Goal: Complete application form

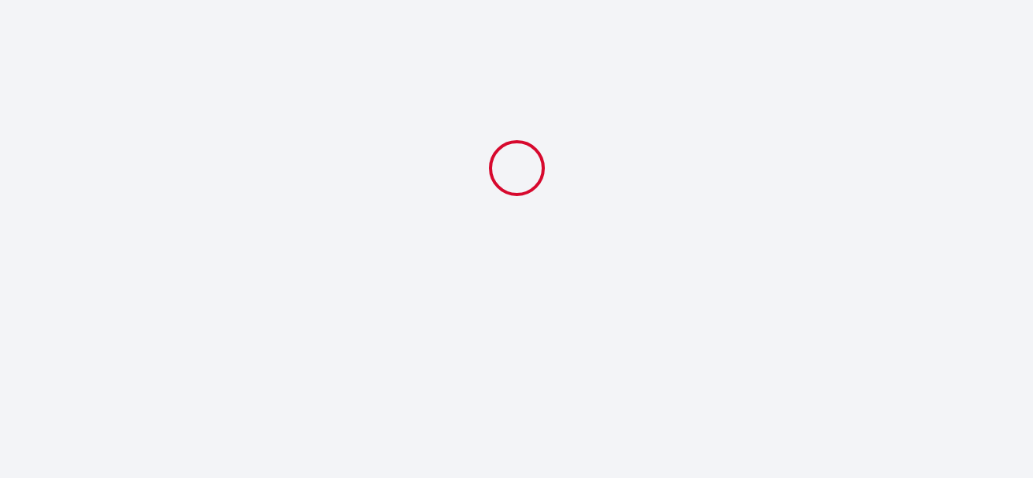
select select
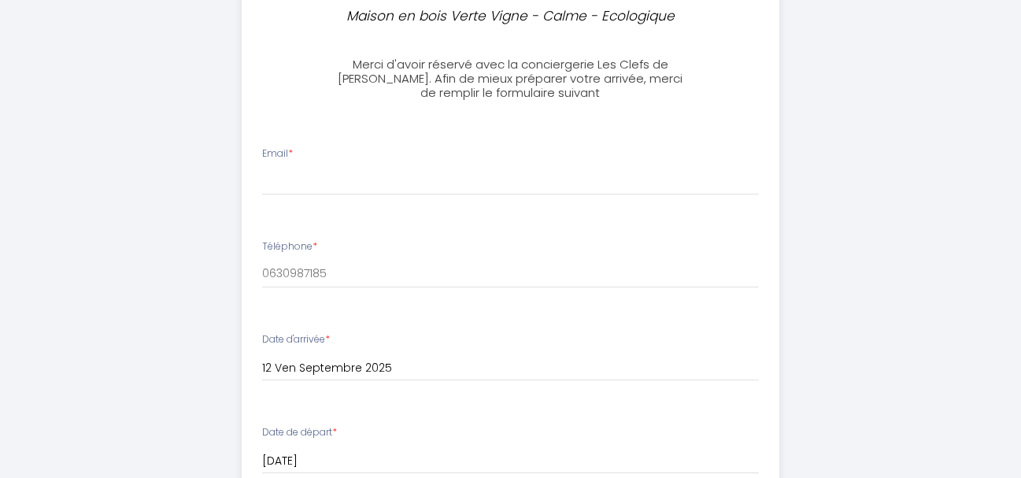
scroll to position [630, 0]
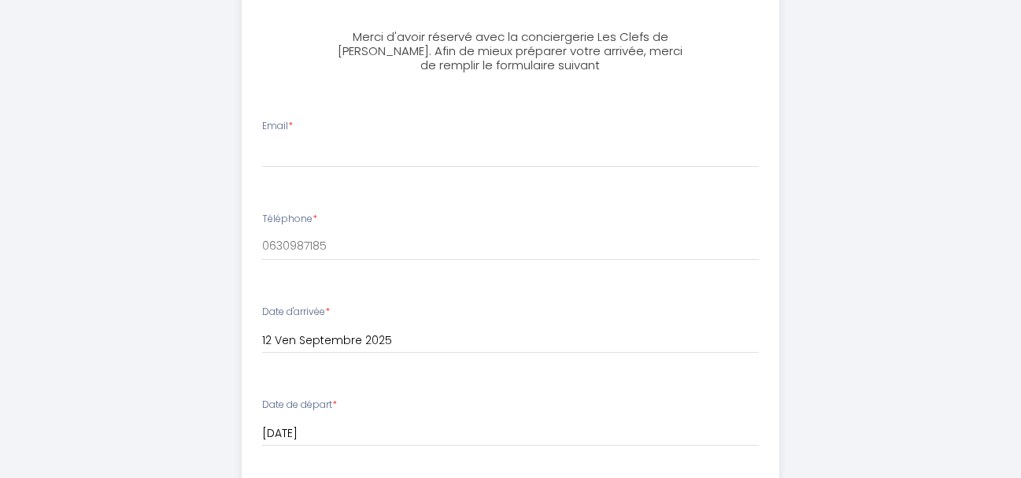
click at [308, 123] on div "Email *" at bounding box center [510, 143] width 517 height 49
click at [299, 127] on div "Email *" at bounding box center [510, 143] width 517 height 49
click at [305, 125] on div "Email *" at bounding box center [510, 143] width 517 height 49
click at [298, 121] on div "Email *" at bounding box center [510, 143] width 517 height 49
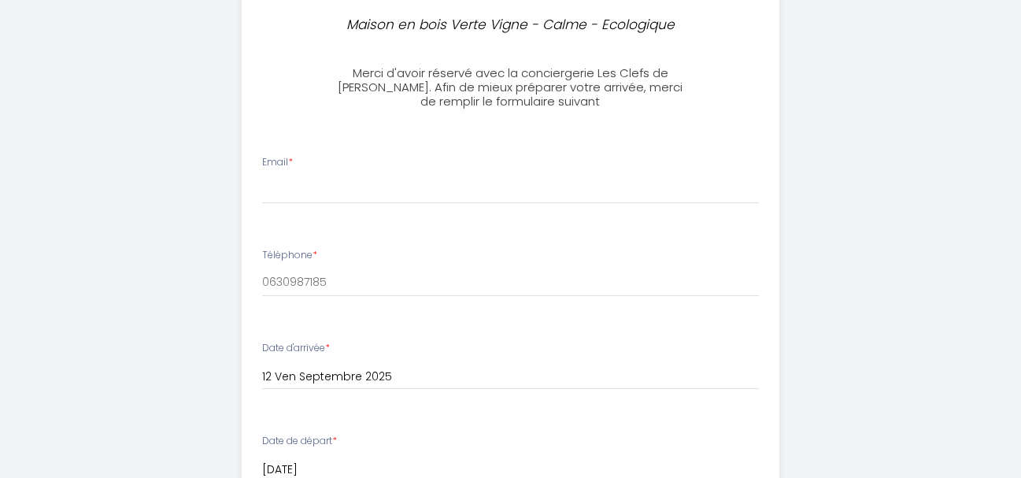
scroll to position [622, 0]
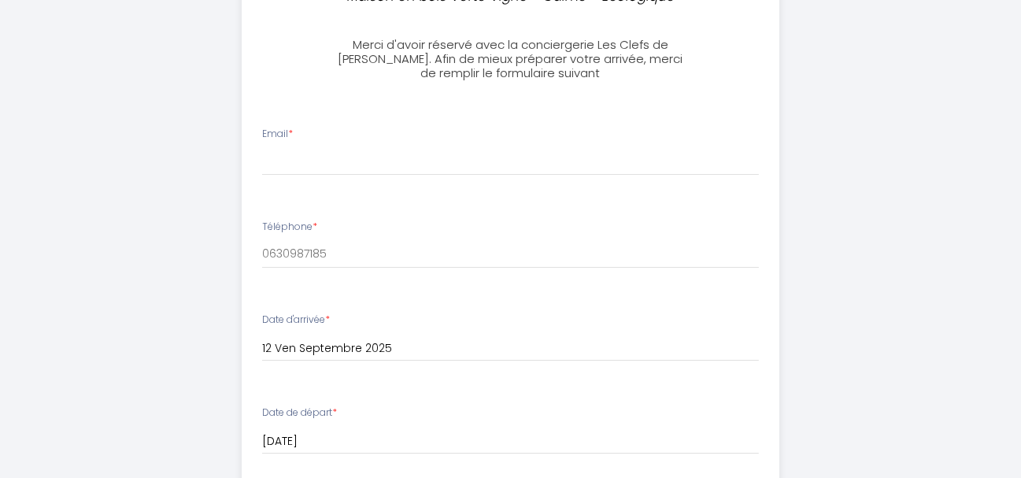
click at [320, 128] on div "Email *" at bounding box center [510, 151] width 517 height 49
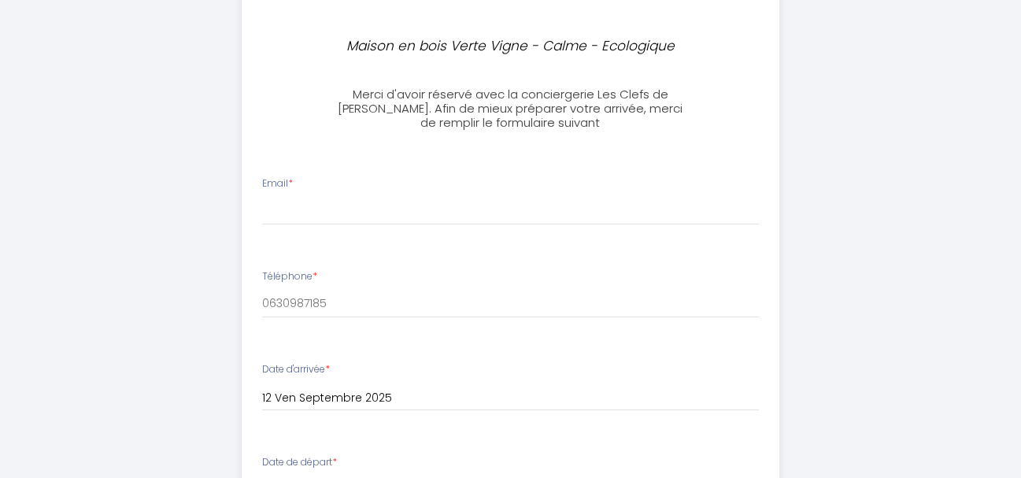
scroll to position [543, 0]
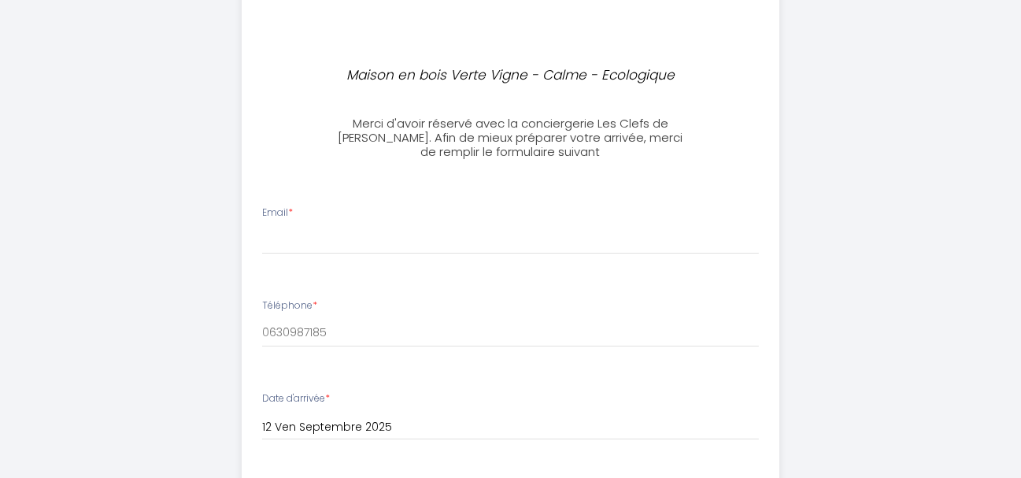
click at [308, 210] on div "Email *" at bounding box center [510, 230] width 517 height 49
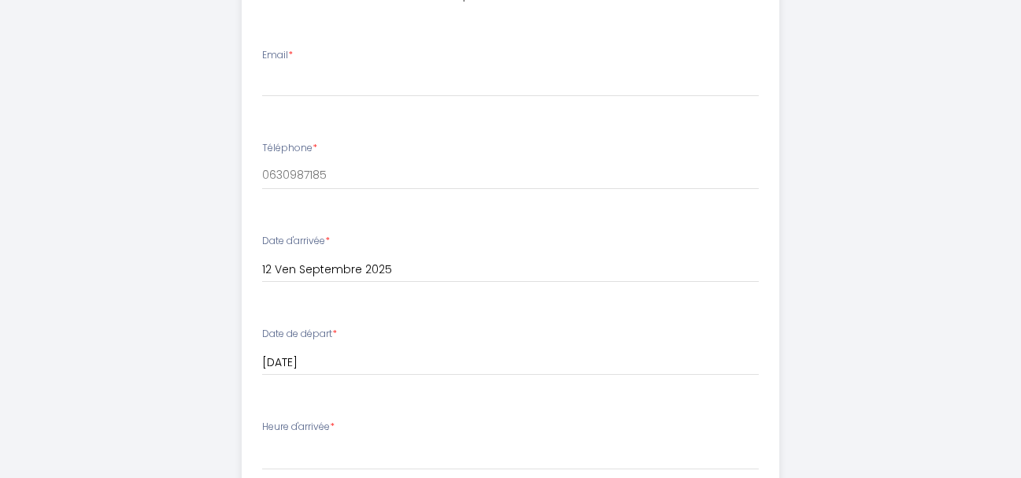
scroll to position [780, 0]
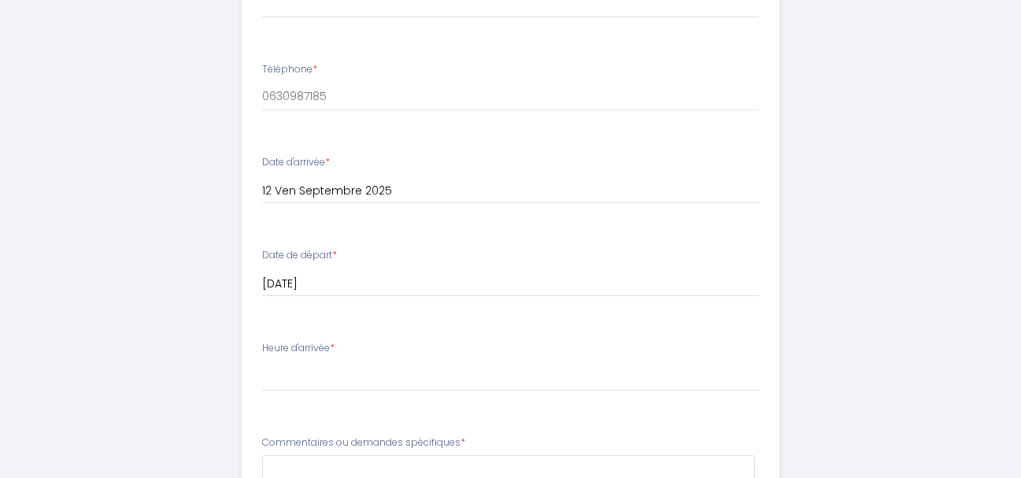
click at [352, 352] on div "Heure d'arrivée * 15:00 15:30 16:00 16:30 17:00 17:30 18:00 18:30 19:00" at bounding box center [510, 366] width 497 height 50
click at [352, 350] on div "Heure d'arrivée * 15:00 15:30 16:00 16:30 17:00 17:30 18:00 18:30 19:00" at bounding box center [510, 366] width 497 height 50
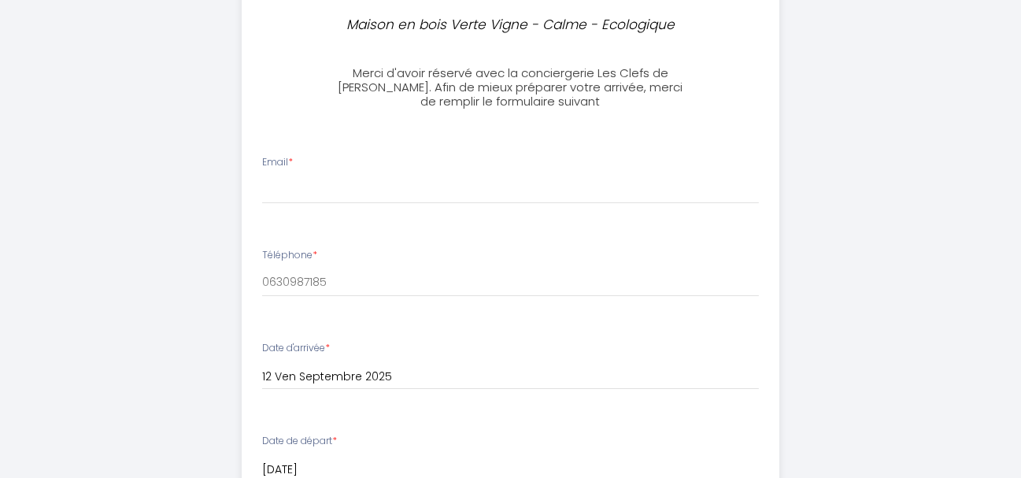
scroll to position [543, 0]
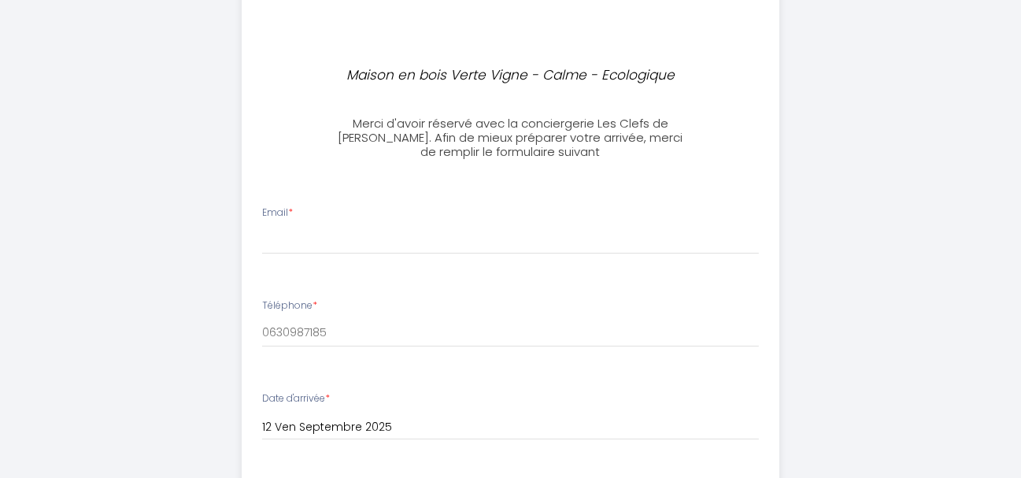
click at [264, 209] on label "Email *" at bounding box center [277, 213] width 31 height 15
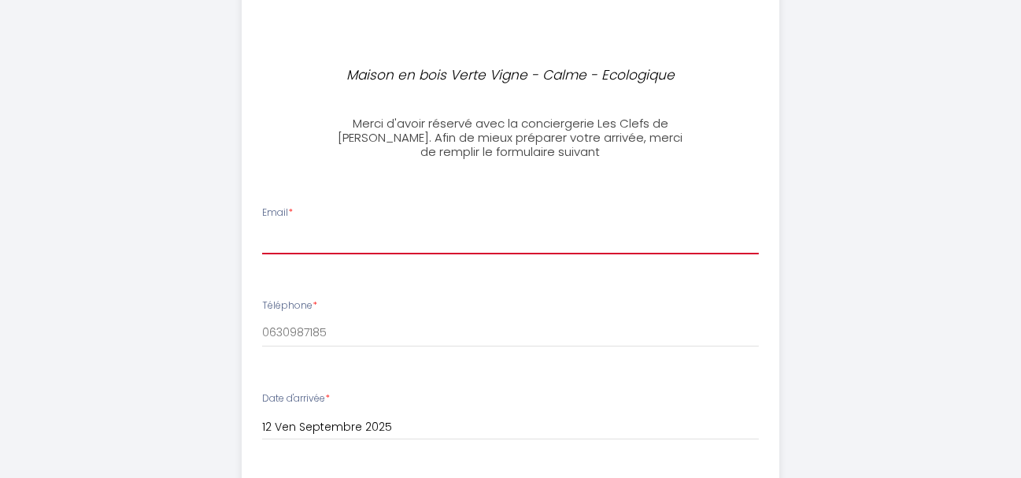
click at [264, 226] on input "Email *" at bounding box center [510, 240] width 497 height 28
click at [269, 238] on input "Email *" at bounding box center [510, 240] width 497 height 28
type input "[PERSON_NAME][EMAIL_ADDRESS][DOMAIN_NAME]"
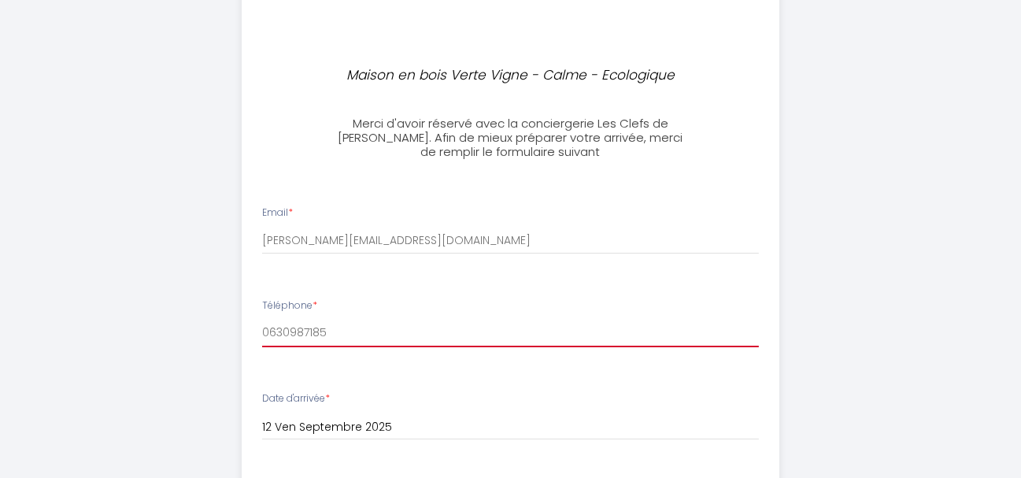
click at [369, 339] on input "0630987185" at bounding box center [510, 333] width 497 height 28
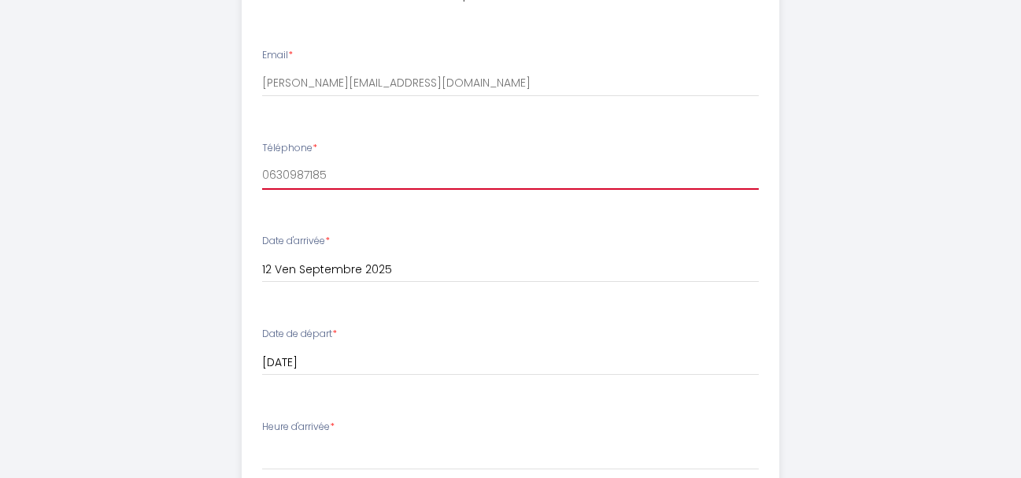
scroll to position [780, 0]
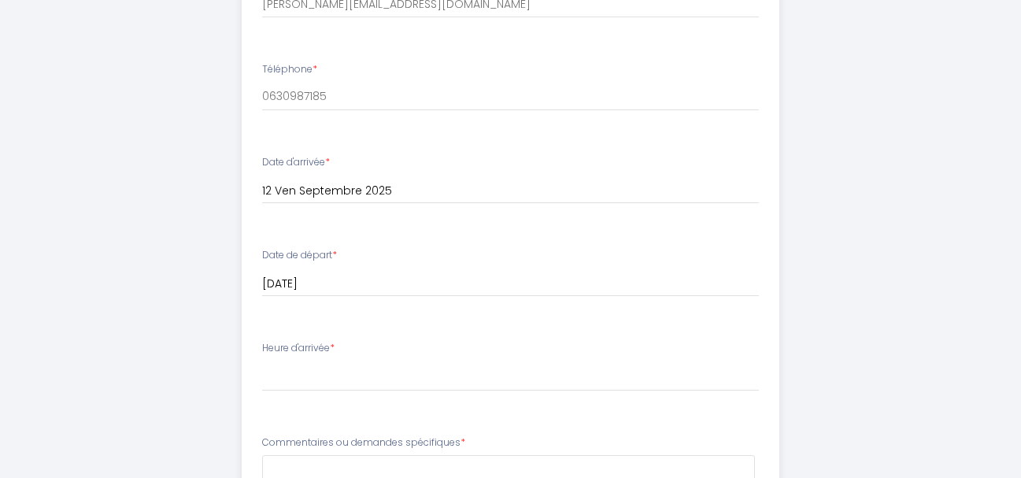
click at [354, 343] on div "Heure d'arrivée * 15:00 15:30 16:00 16:30 17:00 17:30 18:00 18:30 19:00" at bounding box center [510, 366] width 497 height 50
click at [340, 343] on div "Heure d'arrivée * 15:00 15:30 16:00 16:30 17:00 17:30 18:00 18:30 19:00" at bounding box center [510, 366] width 497 height 50
drag, startPoint x: 287, startPoint y: 368, endPoint x: 282, endPoint y: 375, distance: 9.0
click at [284, 373] on select "15:00 15:30 16:00 16:30 17:00 17:30 18:00 18:30 19:00" at bounding box center [510, 376] width 497 height 30
select select "15:00"
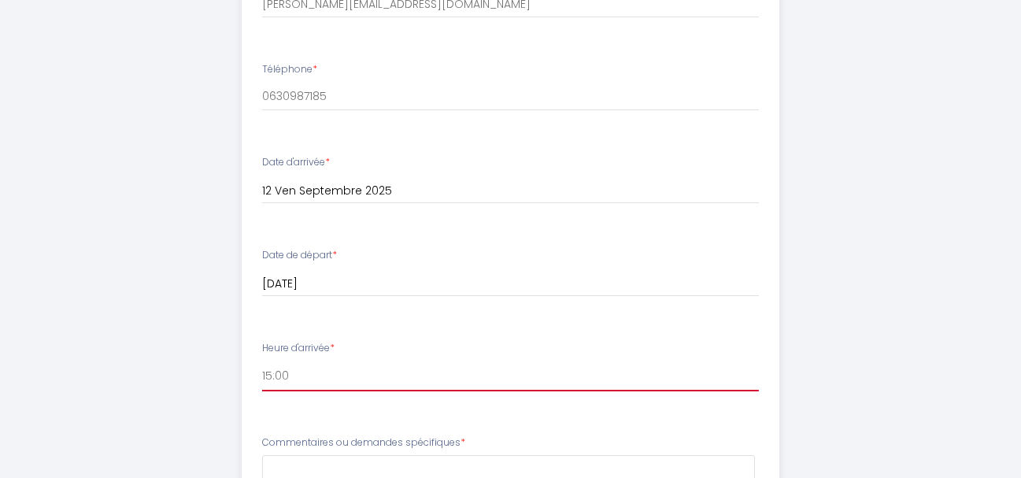
click at [262, 361] on select "15:00 15:30 16:00 16:30 17:00 17:30 18:00 18:30 19:00" at bounding box center [510, 376] width 497 height 30
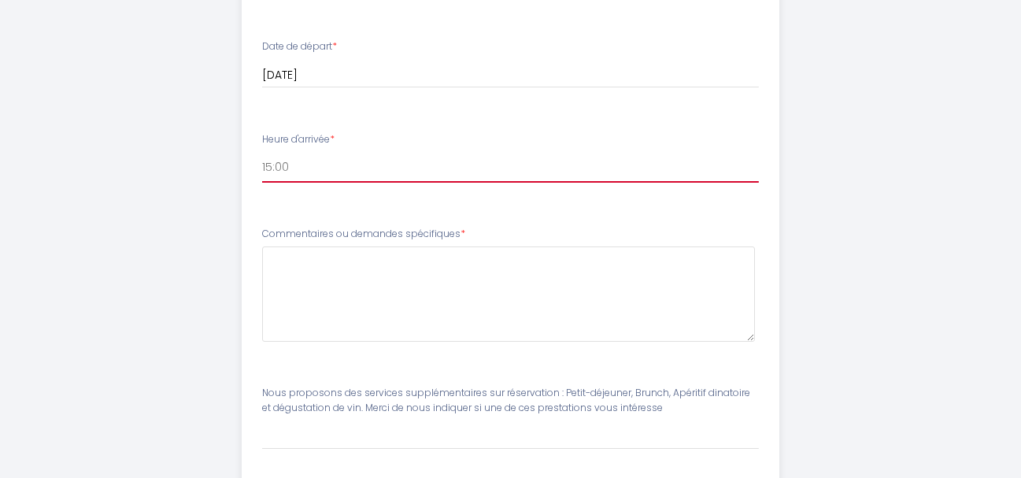
scroll to position [1016, 0]
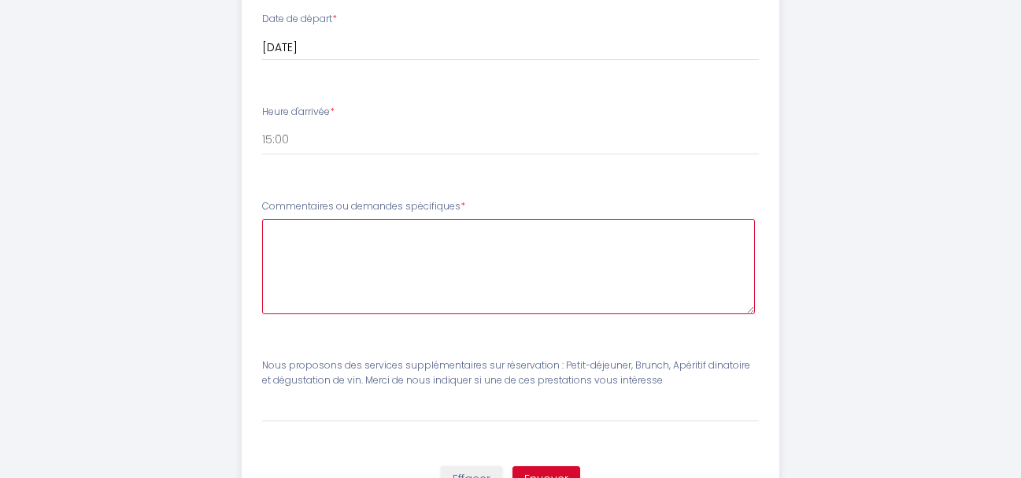
click at [301, 239] on spécifiques5 at bounding box center [508, 266] width 493 height 95
type spécifiques5 "M"
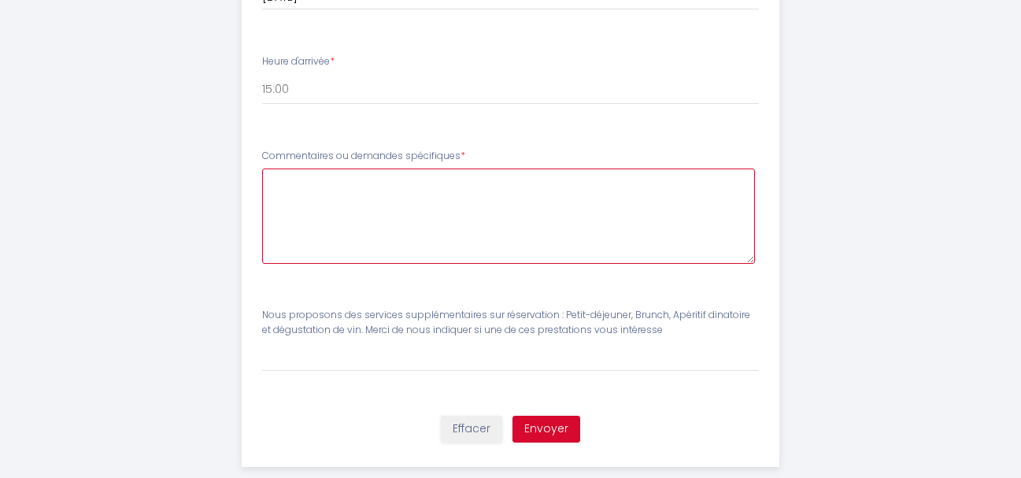
scroll to position [1095, 0]
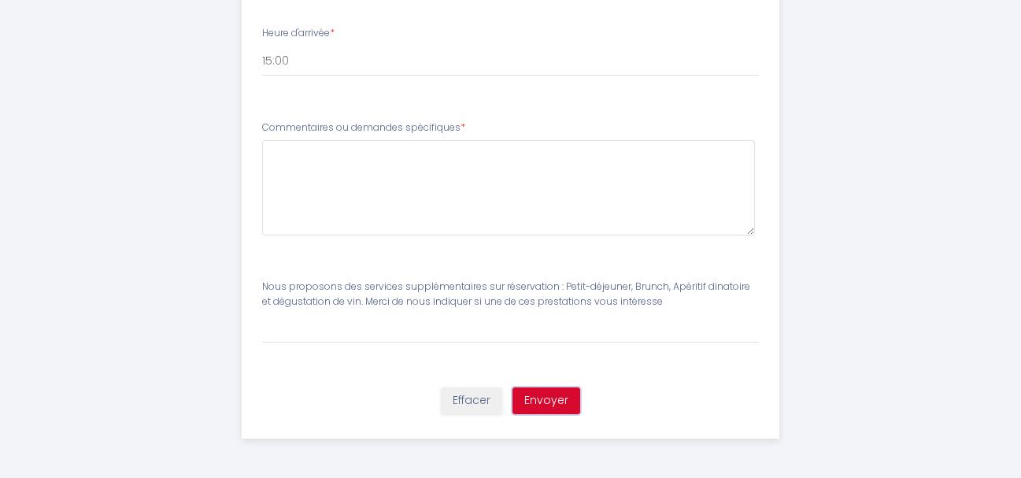
click at [552, 399] on button "Envoyer" at bounding box center [547, 400] width 68 height 27
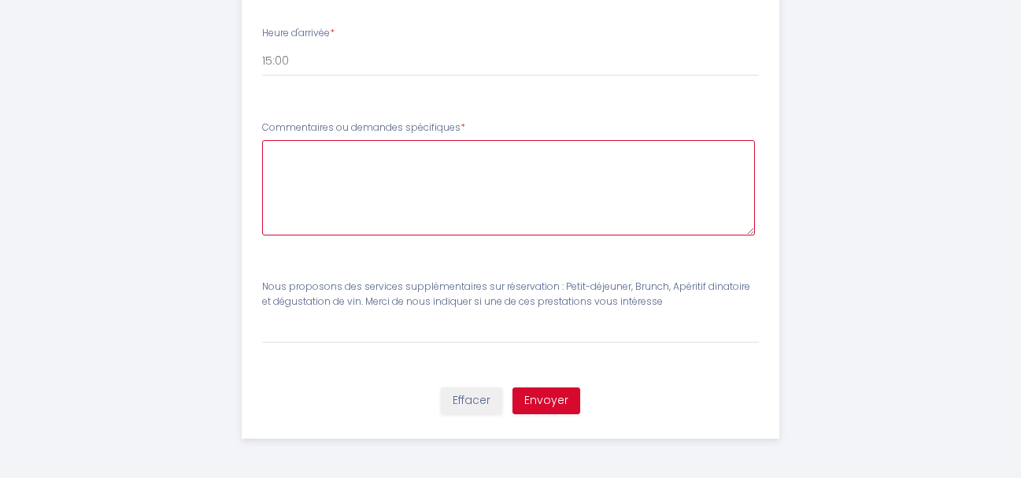
click at [286, 155] on spécifiques5 at bounding box center [508, 187] width 493 height 95
click at [285, 154] on spécifiques5 "maison louée par nos enfants le week-end dernier GRIALOU / [PERSON_NAME]" at bounding box center [508, 187] width 493 height 95
click at [686, 154] on spécifiques5 "Maison louée par nos enfants le week-end dernier GRIALOU / [PERSON_NAME]" at bounding box center [508, 187] width 493 height 95
type spécifiques5 "Maison louée par nos enfants le week-end dernier GRIALOU / [PERSON_NAME] A [DAT…"
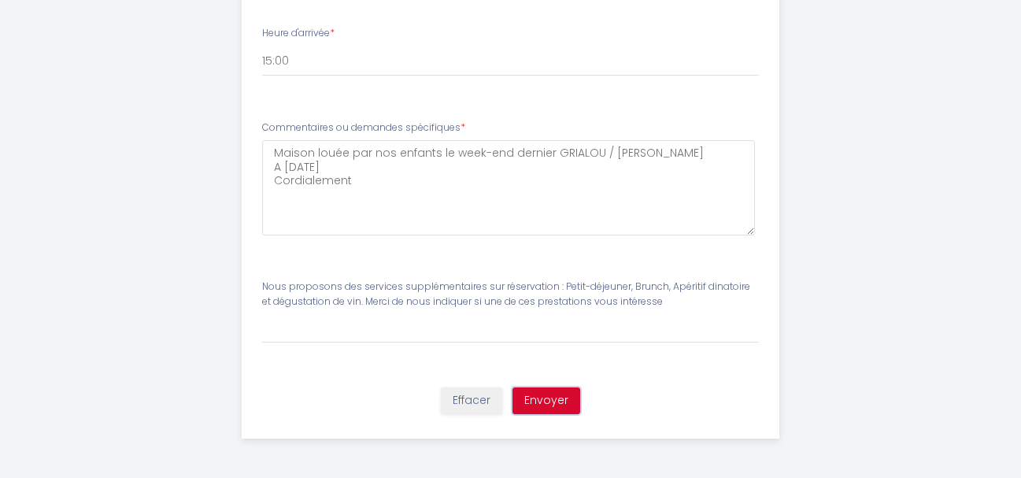
click at [557, 398] on button "Envoyer" at bounding box center [547, 400] width 68 height 27
